Goal: Obtain resource: Obtain resource

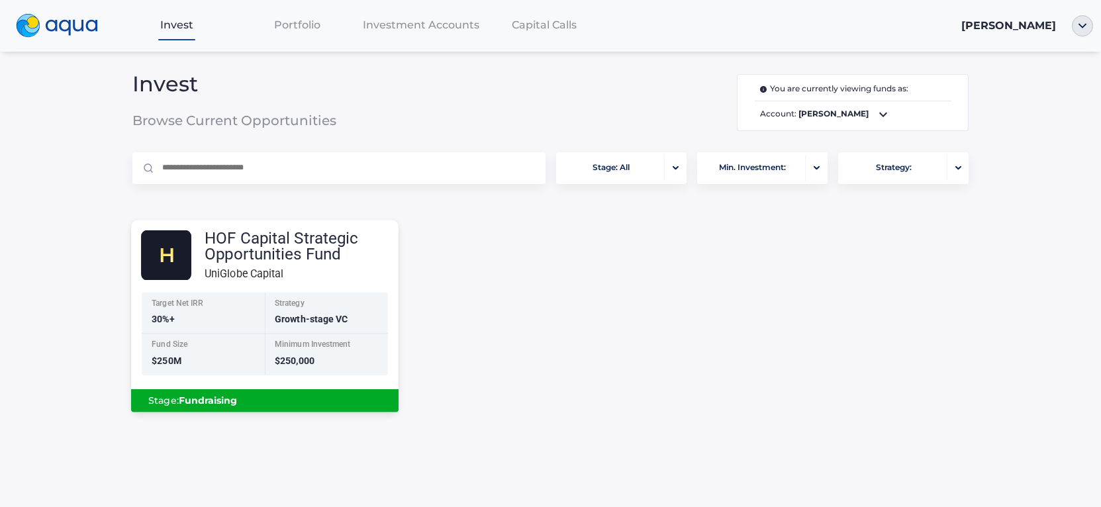
click at [309, 350] on div "Minimum Investment" at bounding box center [327, 345] width 105 height 11
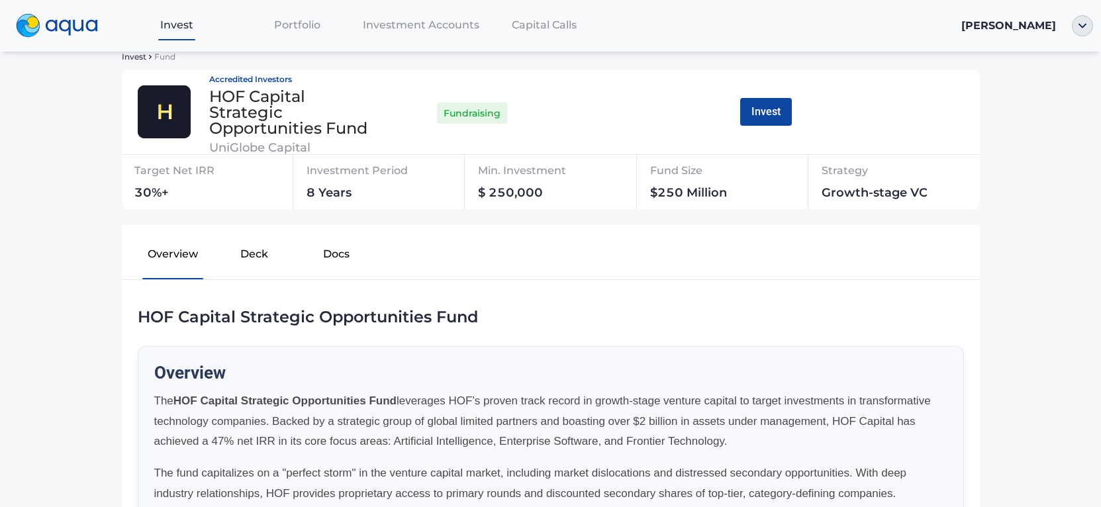
scroll to position [91, 0]
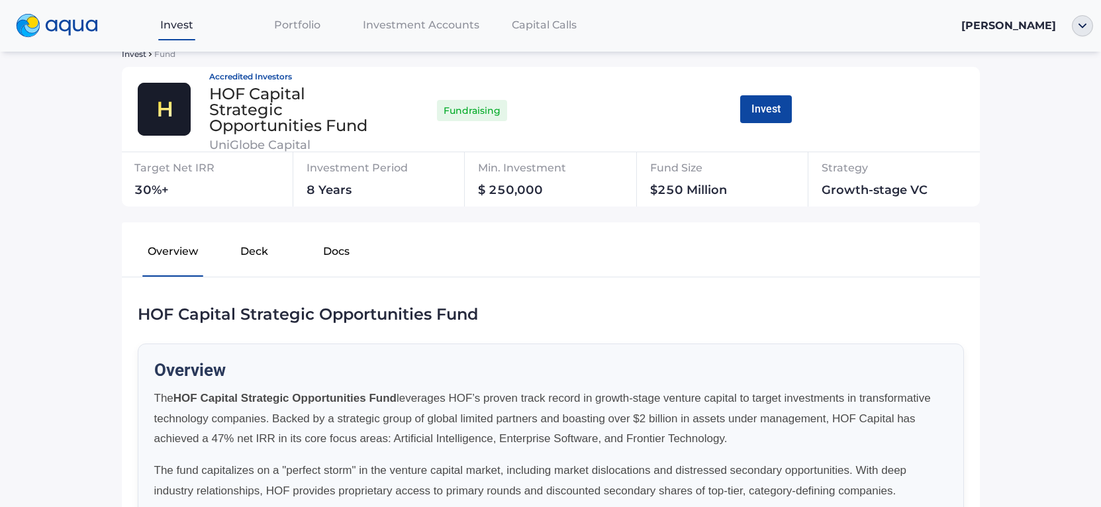
click at [265, 248] on button "Deck" at bounding box center [254, 254] width 81 height 42
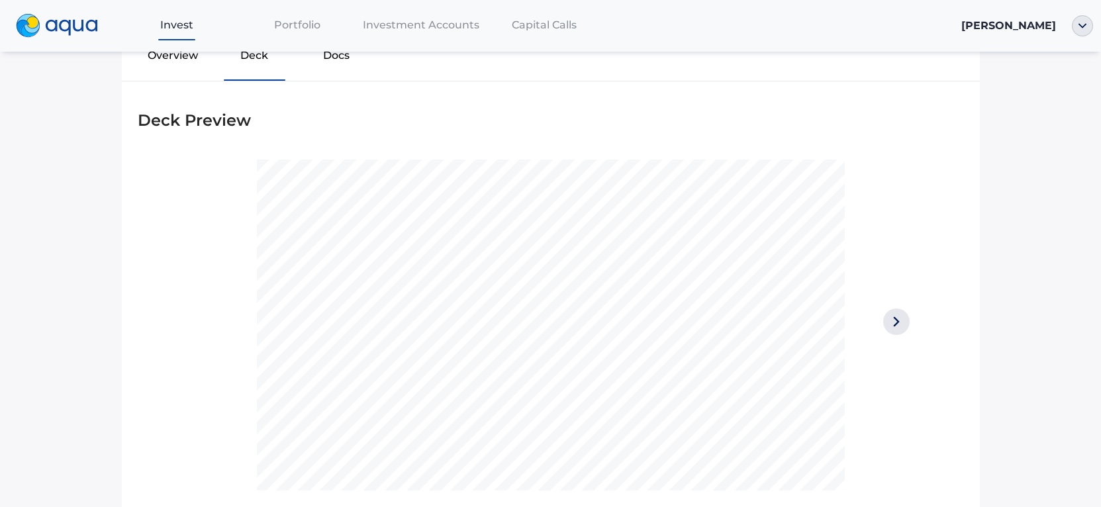
scroll to position [381, 0]
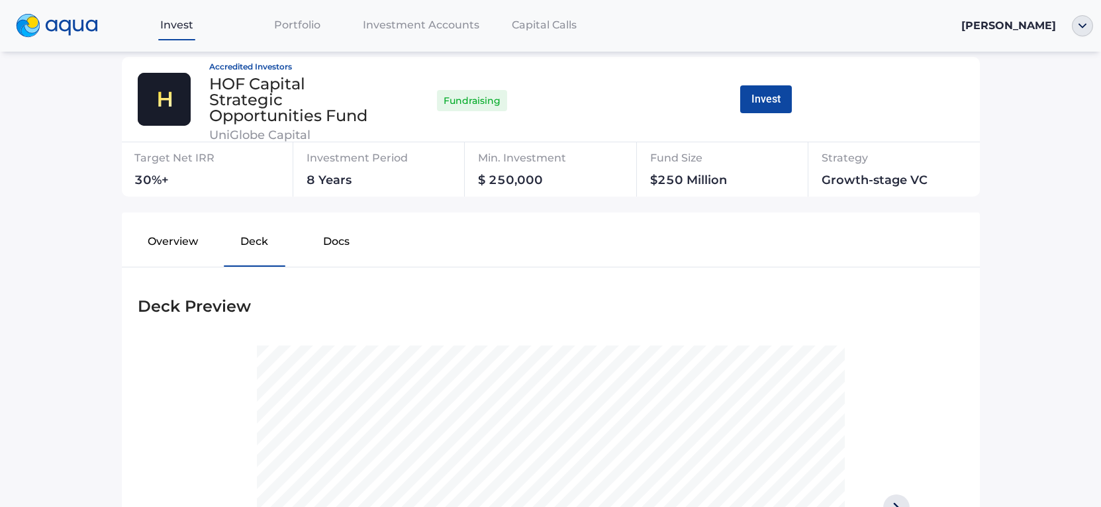
click at [335, 239] on button "Docs" at bounding box center [335, 244] width 81 height 42
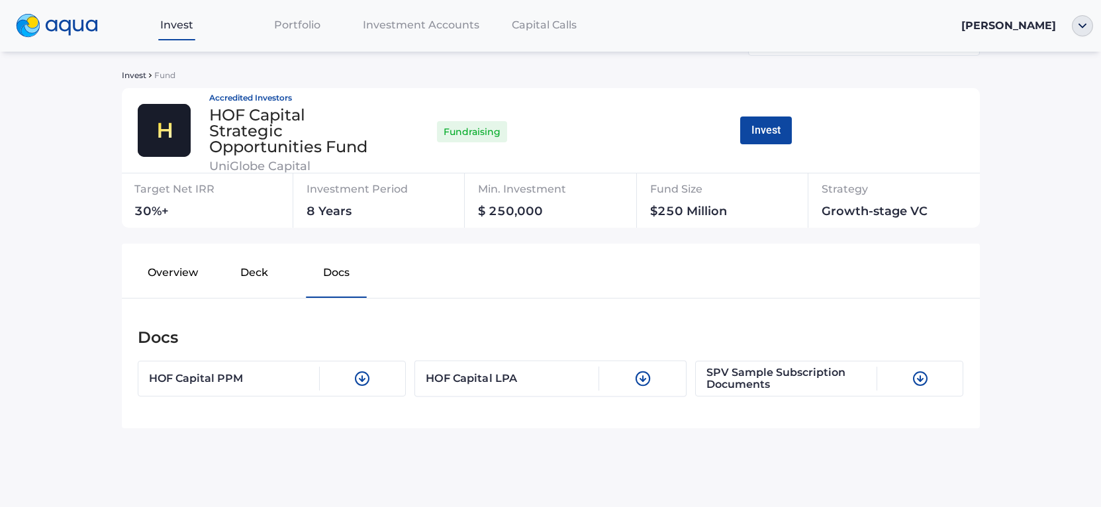
click at [466, 383] on div "HOF Capital LPA" at bounding box center [513, 378] width 174 height 25
click at [184, 270] on button "Overview" at bounding box center [172, 275] width 81 height 42
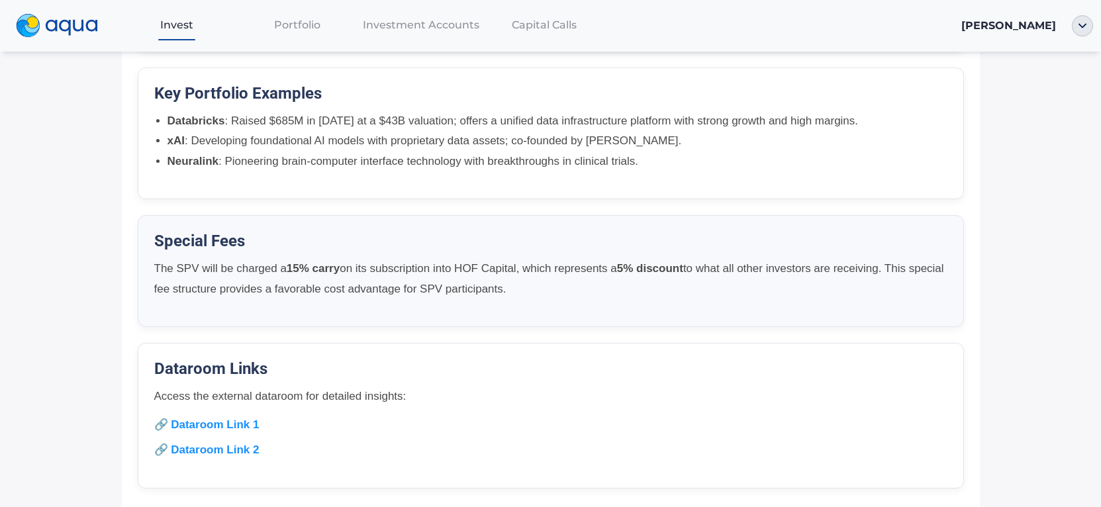
scroll to position [984, 0]
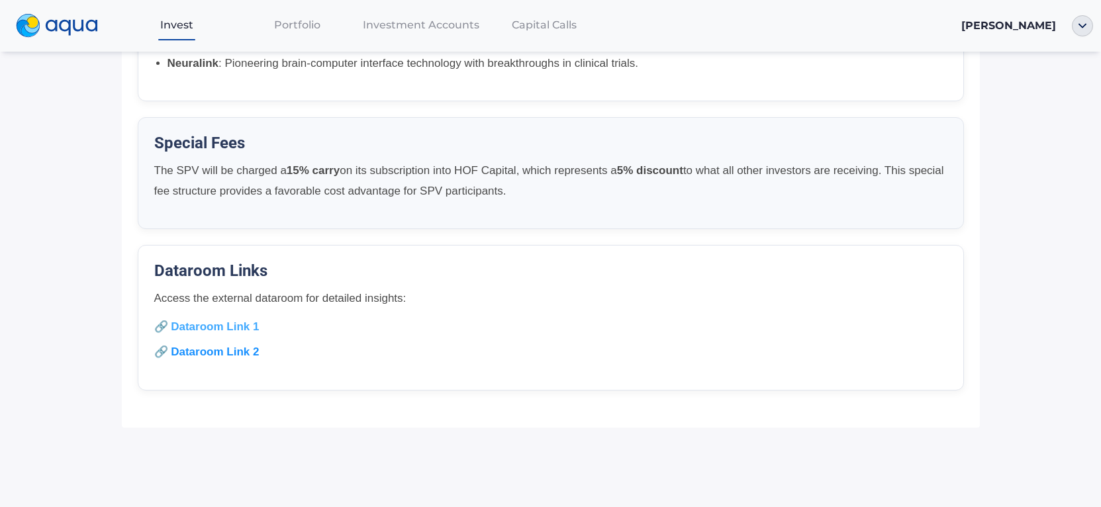
click at [202, 327] on link "🔗 Dataroom Link 1" at bounding box center [206, 327] width 105 height 13
click at [202, 363] on div "Dataroom Links Access the external dataroom for detailed insights: 🔗 Dataroom L…" at bounding box center [551, 318] width 827 height 146
click at [207, 354] on link "🔗 Dataroom Link 2" at bounding box center [206, 352] width 105 height 13
